Goal: Find specific page/section: Find specific page/section

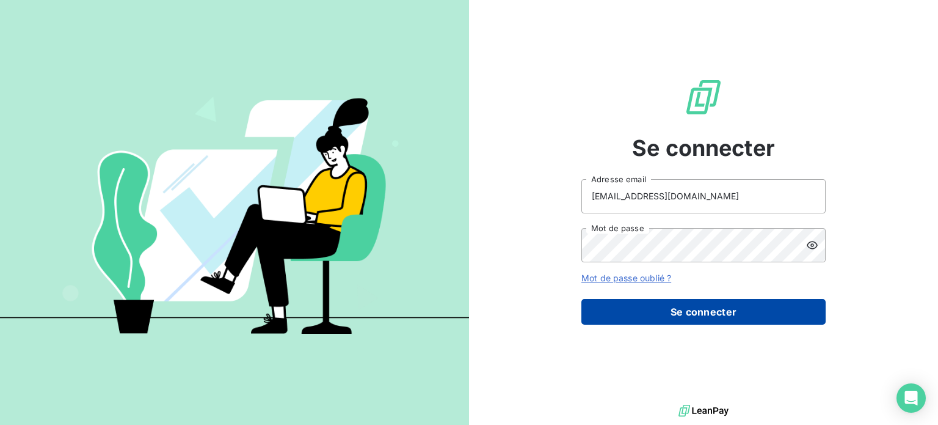
click at [687, 310] on button "Se connecter" at bounding box center [704, 312] width 244 height 26
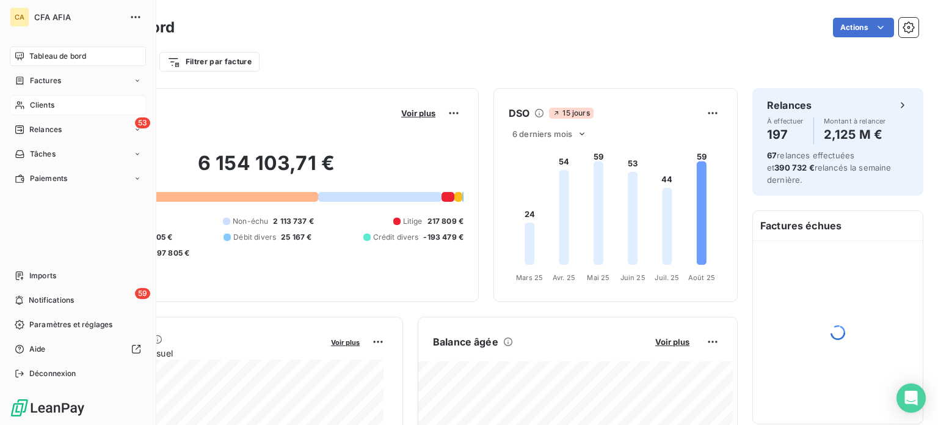
click at [36, 107] on span "Clients" at bounding box center [42, 105] width 24 height 11
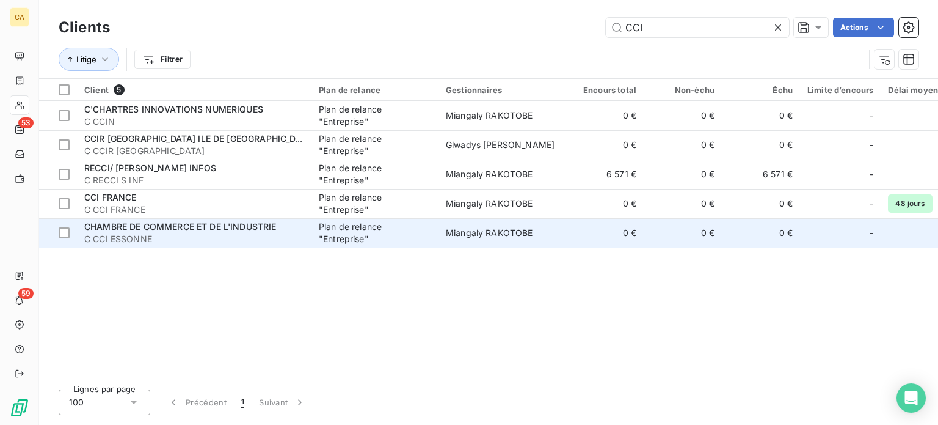
type input "CCI"
click at [211, 235] on span "C CCI ESSONNE" at bounding box center [194, 239] width 220 height 12
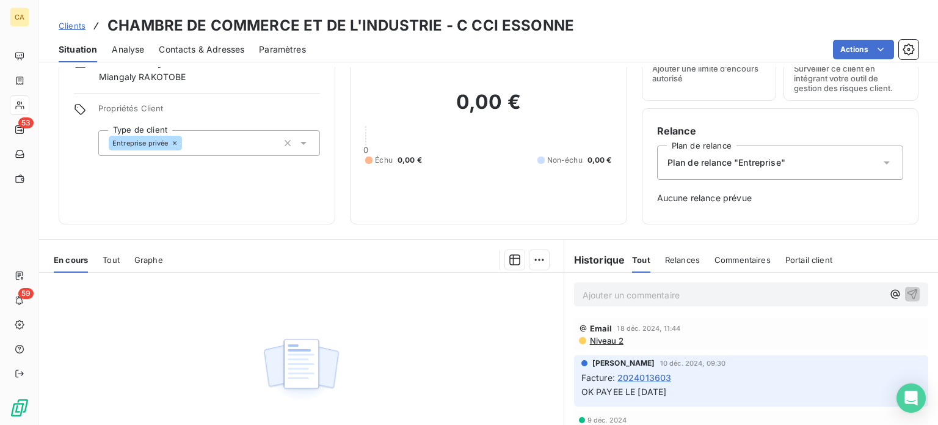
scroll to position [177, 0]
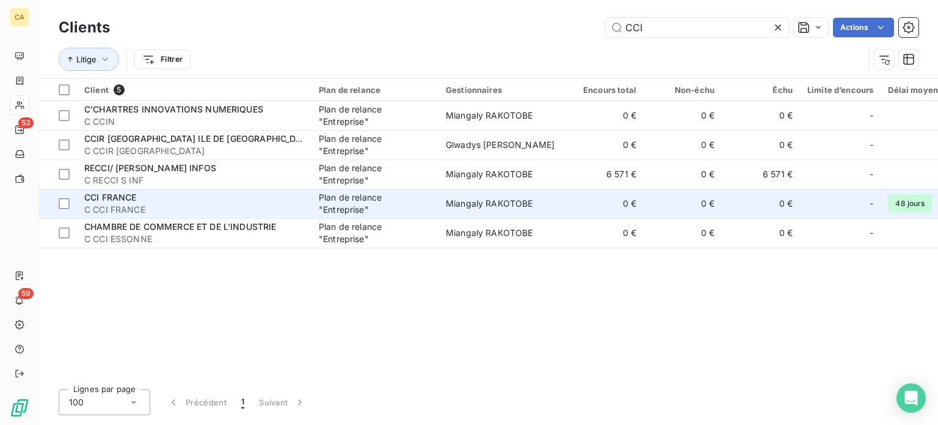
click at [136, 202] on span "CCI FRANCE" at bounding box center [110, 197] width 53 height 10
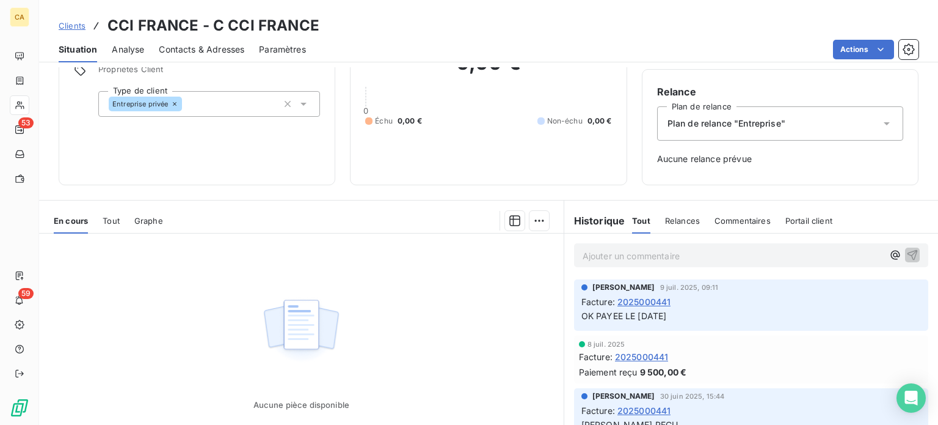
scroll to position [122, 0]
